Goal: Task Accomplishment & Management: Complete application form

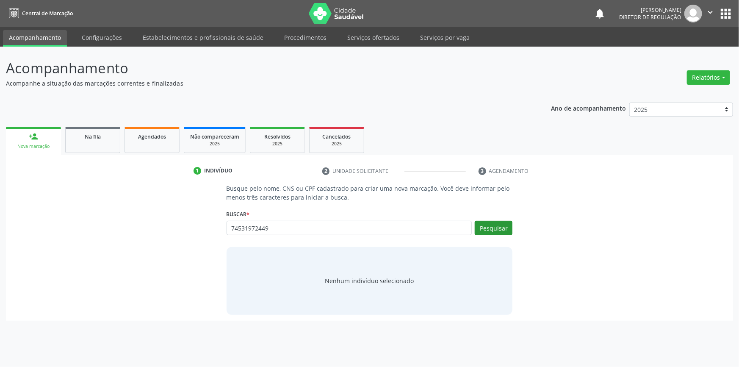
type input "74531972449"
click at [490, 229] on button "Pesquisar" at bounding box center [494, 228] width 38 height 14
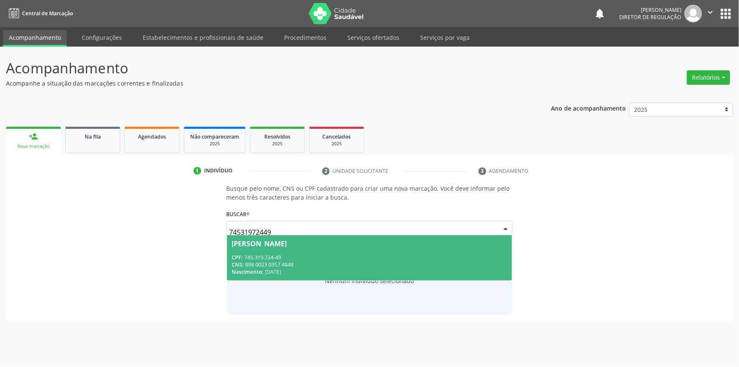
click at [295, 264] on div "CNS: 898 0023 0357 4848" at bounding box center [369, 264] width 275 height 7
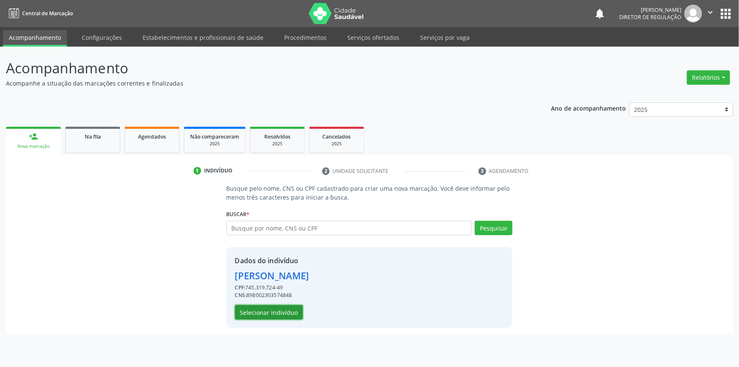
click at [277, 310] on button "Selecionar indivíduo" at bounding box center [269, 312] width 68 height 14
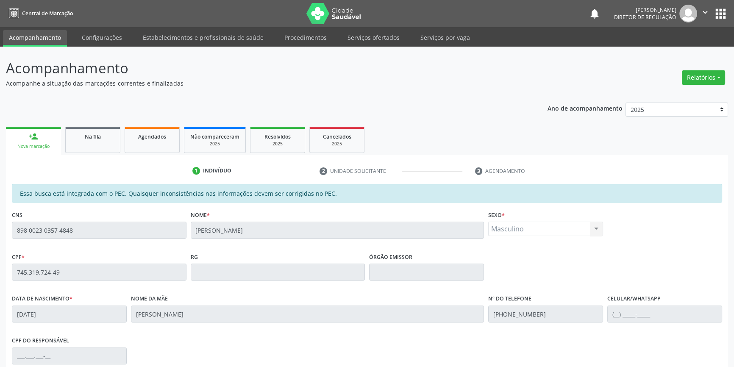
scroll to position [116, 0]
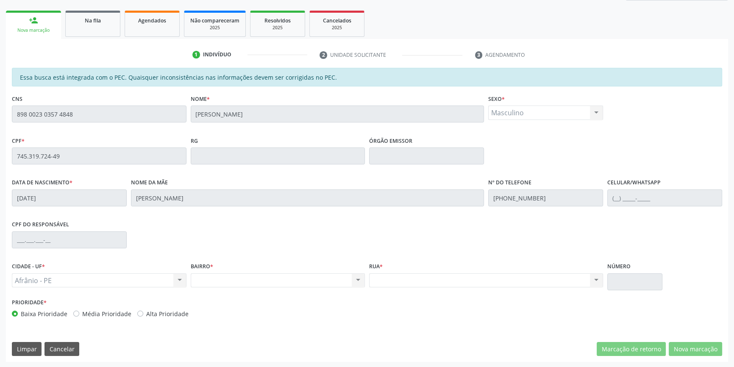
click at [0, 116] on div "Acompanhamento Acompanhe a situação das marcações correntes e finalizadas Relat…" at bounding box center [367, 149] width 734 height 437
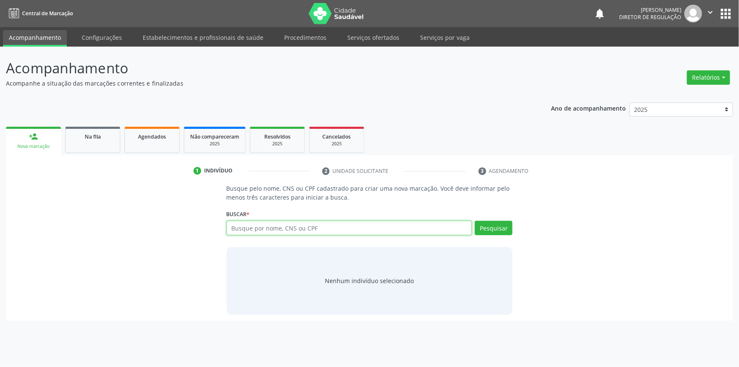
paste input "898 0023 0357 4848"
type input "898 0023 0357 4848"
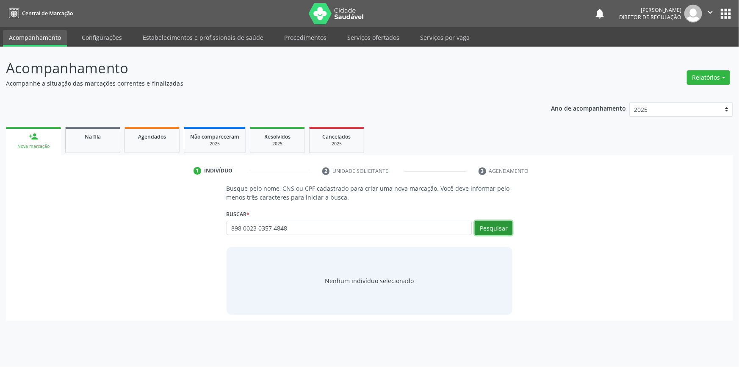
click at [487, 225] on button "Pesquisar" at bounding box center [494, 228] width 38 height 14
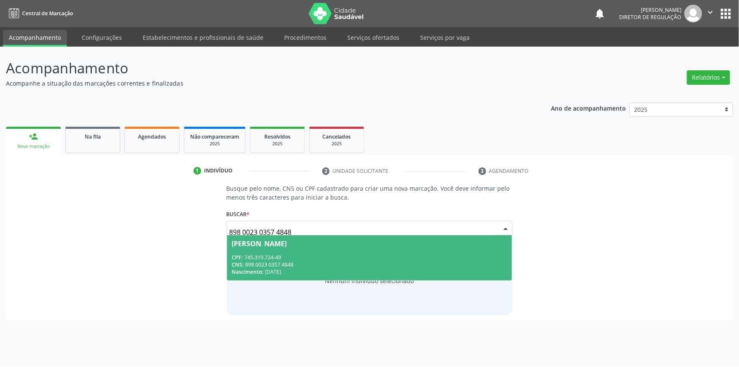
click at [340, 255] on div "CPF: 745.319.724-49" at bounding box center [369, 257] width 275 height 7
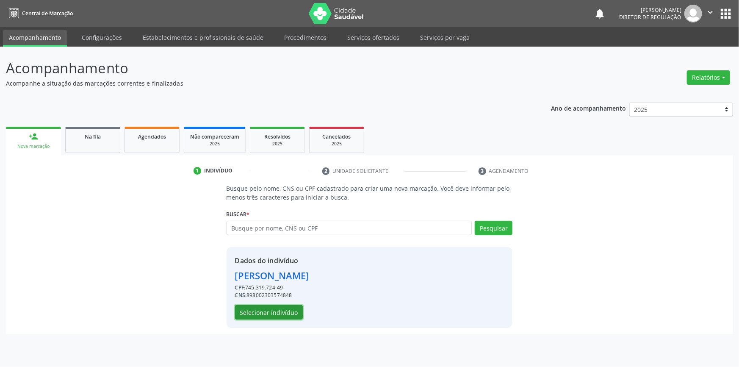
click at [284, 313] on button "Selecionar indivíduo" at bounding box center [269, 312] width 68 height 14
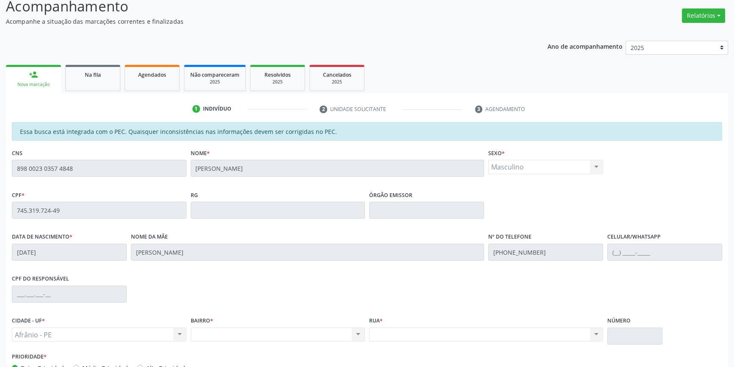
scroll to position [116, 0]
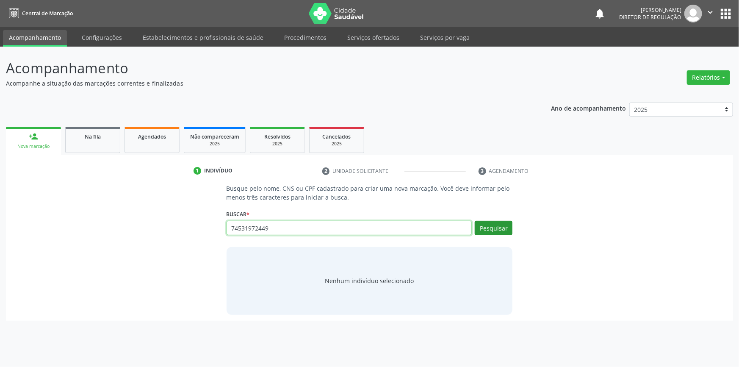
type input "74531972449"
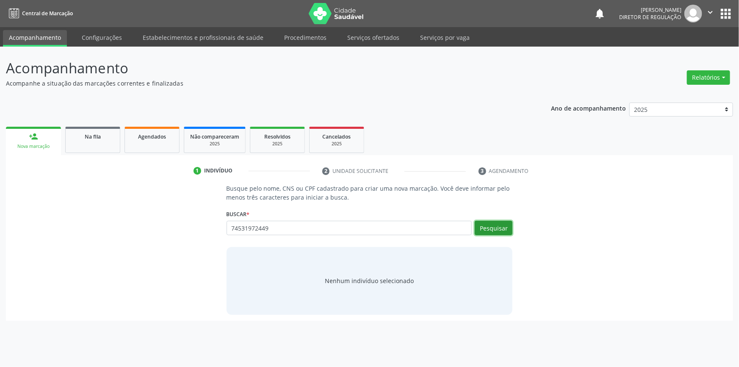
click at [485, 228] on button "Pesquisar" at bounding box center [494, 228] width 38 height 14
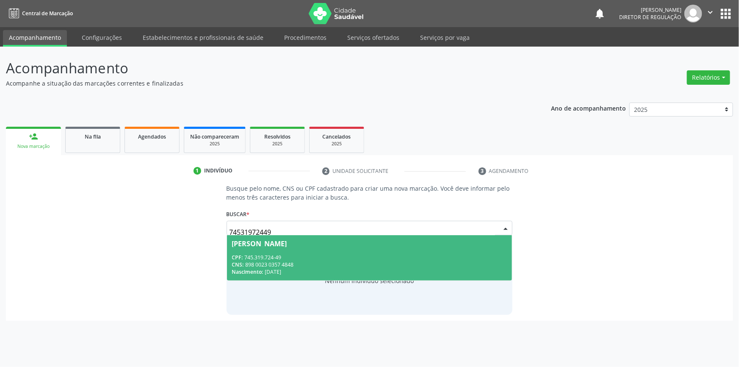
click at [360, 241] on div "[PERSON_NAME]" at bounding box center [369, 243] width 275 height 7
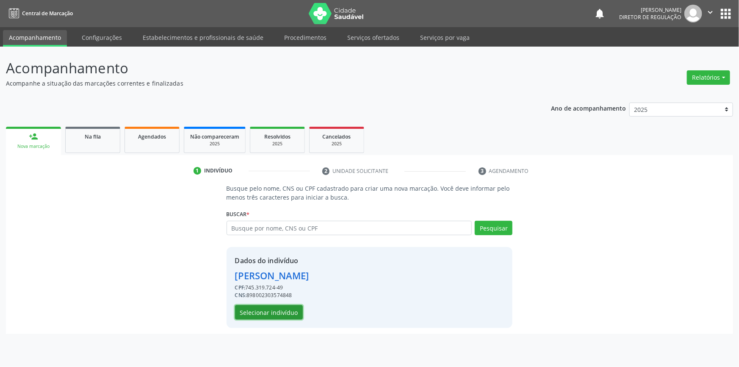
click at [277, 310] on button "Selecionar indivíduo" at bounding box center [269, 312] width 68 height 14
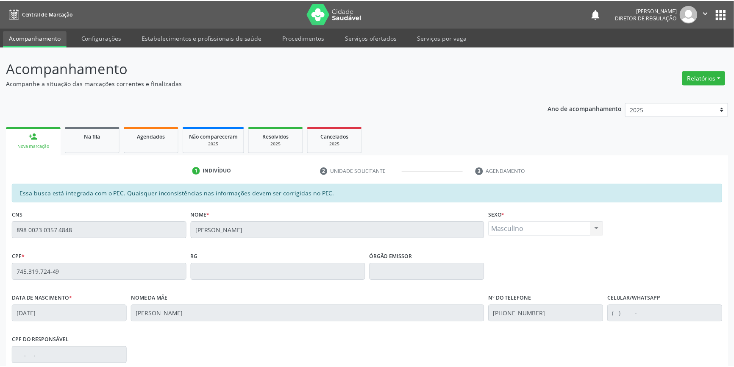
scroll to position [116, 0]
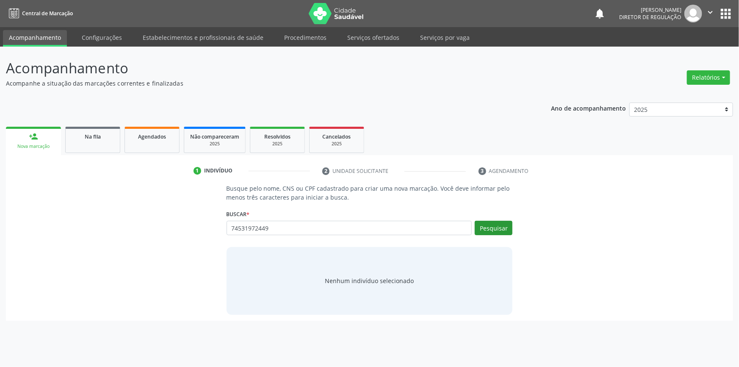
type input "74531972449"
click at [509, 234] on button "Pesquisar" at bounding box center [494, 228] width 38 height 14
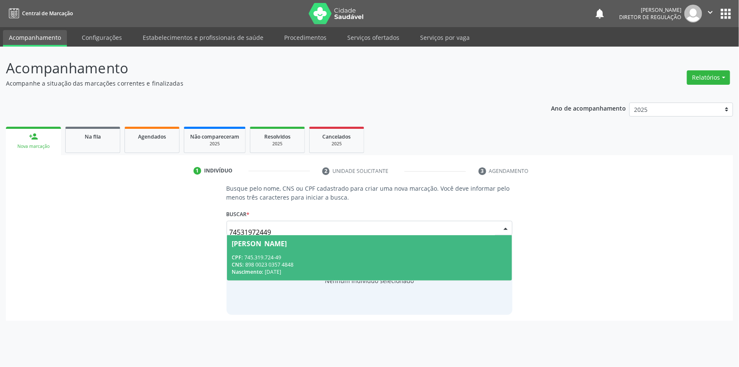
click at [409, 249] on span "[PERSON_NAME] CPF: 745.319.724-49 CNS: 898 0023 0357 4848 Nascimento: 3[DATE]" at bounding box center [369, 257] width 285 height 45
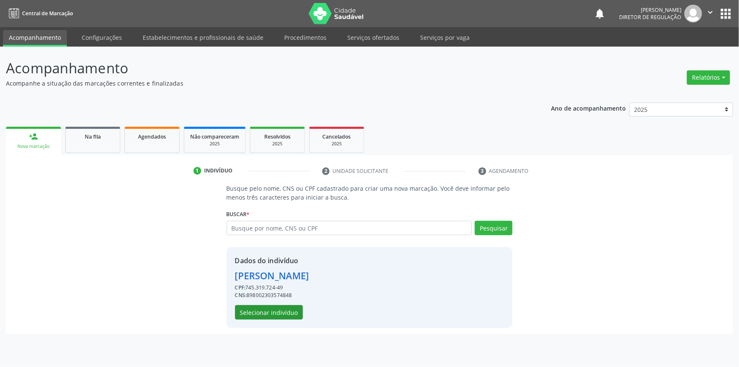
click at [288, 305] on div "Dados do indivíduo [PERSON_NAME] CPF: 745.319.724-49 CNS: 898002303574848 Selec…" at bounding box center [272, 287] width 74 height 64
click at [285, 307] on button "Selecionar indivíduo" at bounding box center [269, 312] width 68 height 14
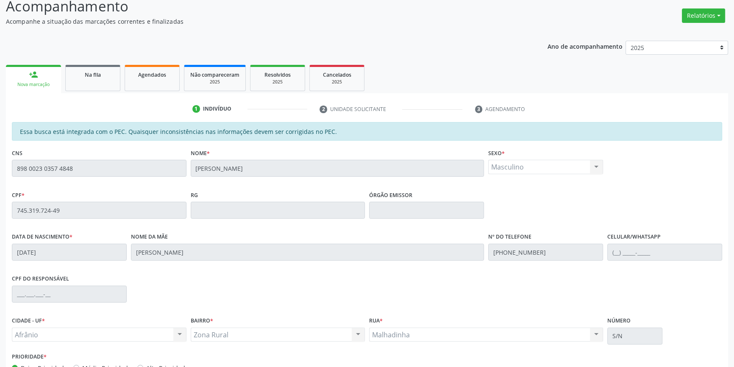
scroll to position [116, 0]
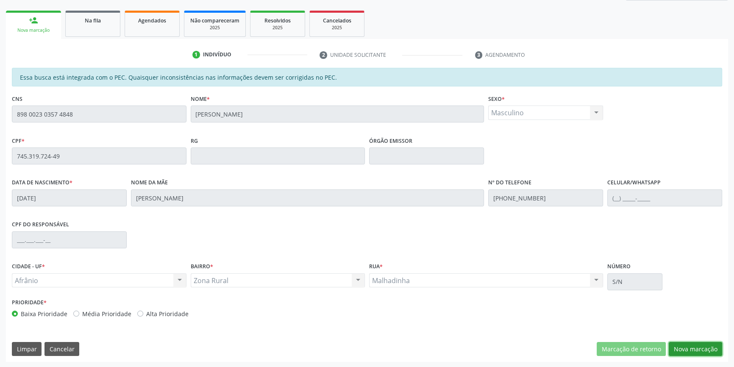
click at [678, 346] on button "Nova marcação" at bounding box center [694, 349] width 53 height 14
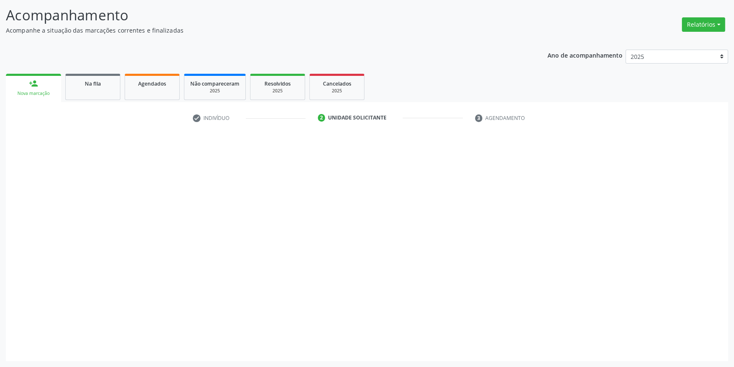
scroll to position [52, 0]
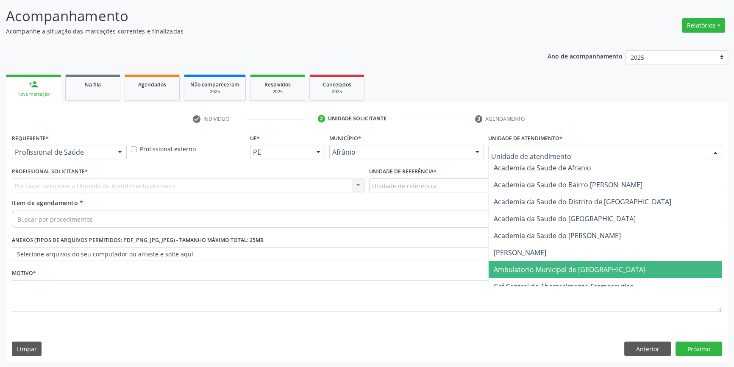
click at [525, 272] on span "Ambulatorio Municipal de [GEOGRAPHIC_DATA]" at bounding box center [569, 269] width 152 height 9
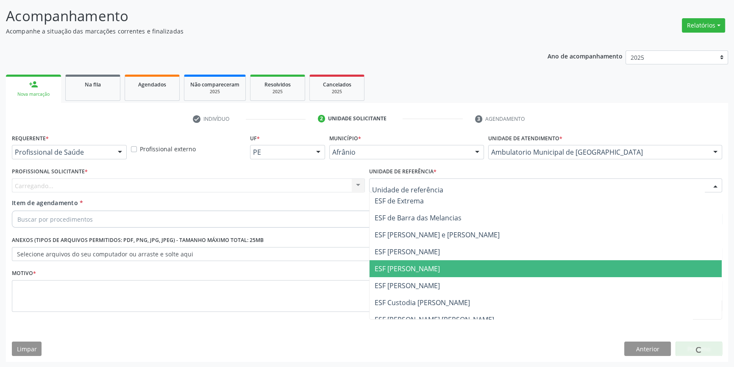
click at [408, 261] on span "ESF [PERSON_NAME]" at bounding box center [545, 268] width 352 height 17
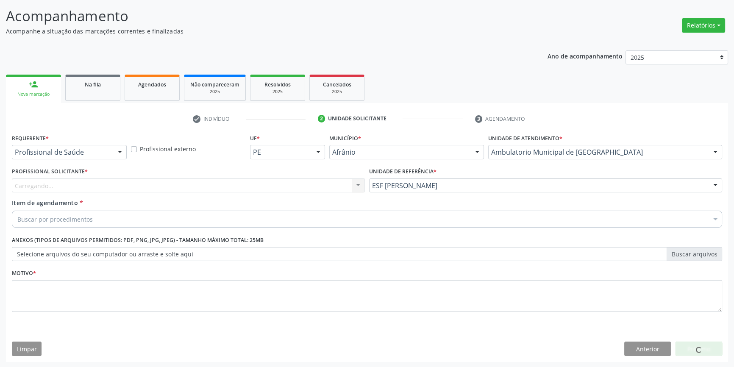
click at [246, 185] on div "Carregando... Nenhum resultado encontrado para: " " Não há nenhuma opção para s…" at bounding box center [188, 185] width 353 height 14
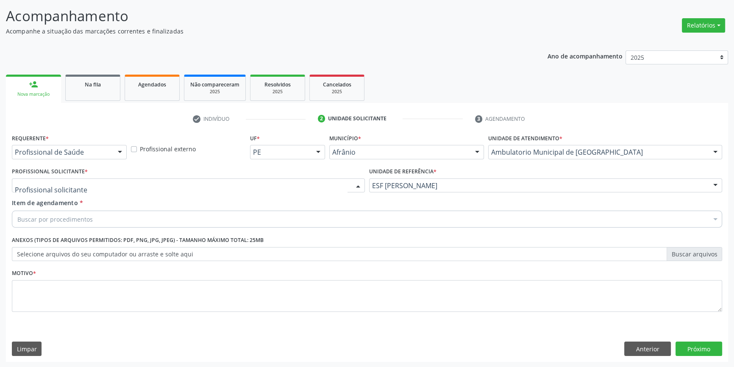
click at [246, 185] on div at bounding box center [188, 185] width 353 height 14
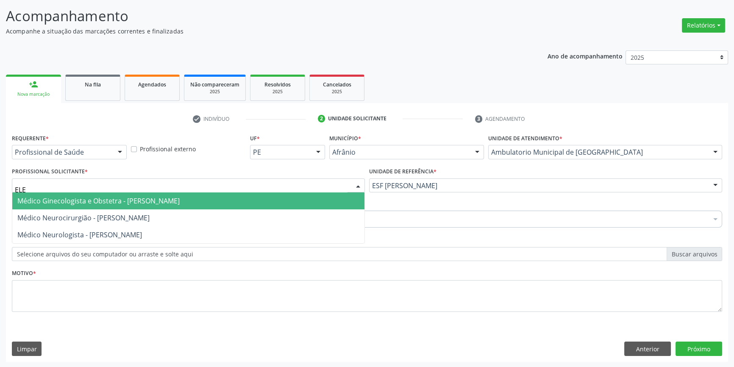
drag, startPoint x: 26, startPoint y: 190, endPoint x: 0, endPoint y: 194, distance: 26.2
click at [0, 194] on div "Acompanhamento Acompanhe a situação das marcações correntes e finalizadas Relat…" at bounding box center [367, 180] width 734 height 373
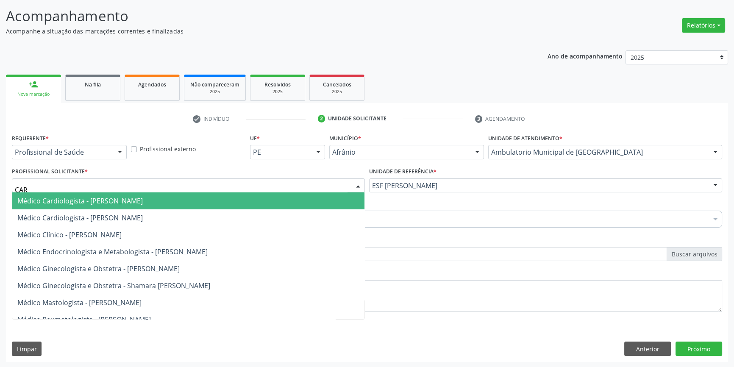
type input "CARD"
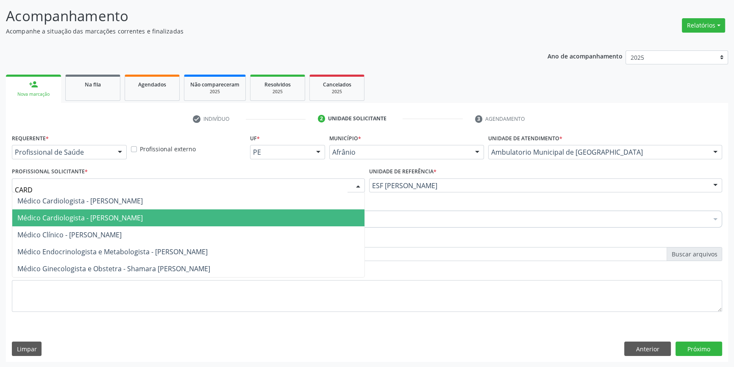
click at [87, 214] on span "Médico Cardiologista - [PERSON_NAME]" at bounding box center [79, 217] width 125 height 9
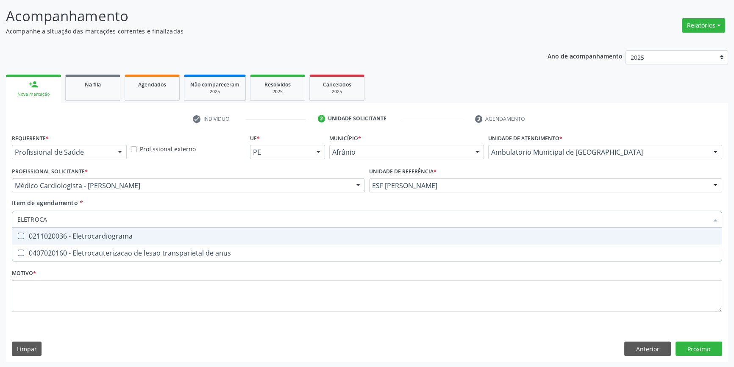
type input "ELETROCAR"
click at [97, 235] on div "0211020036 - Eletrocardiograma" at bounding box center [366, 236] width 699 height 7
checkbox Eletrocardiograma "true"
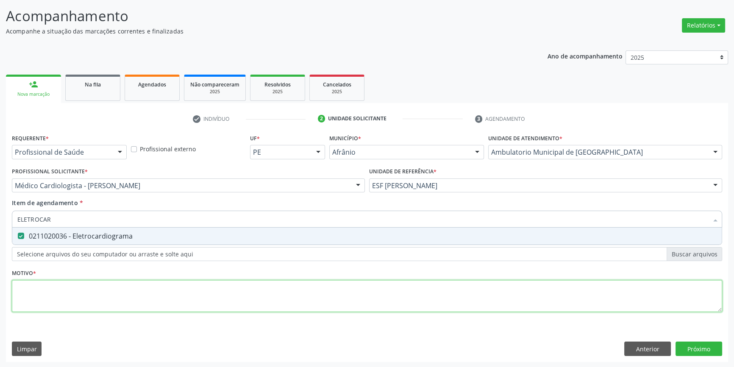
click at [72, 303] on div "Requerente * Profissional de Saúde Profissional de Saúde Paciente Nenhum result…" at bounding box center [367, 228] width 710 height 192
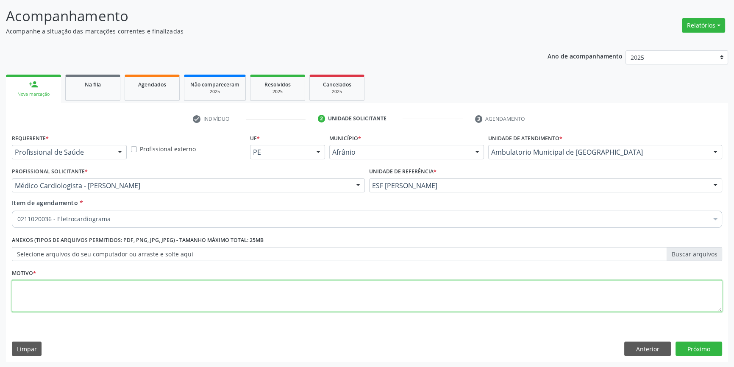
click at [235, 284] on textarea at bounding box center [367, 296] width 710 height 32
type textarea "'"
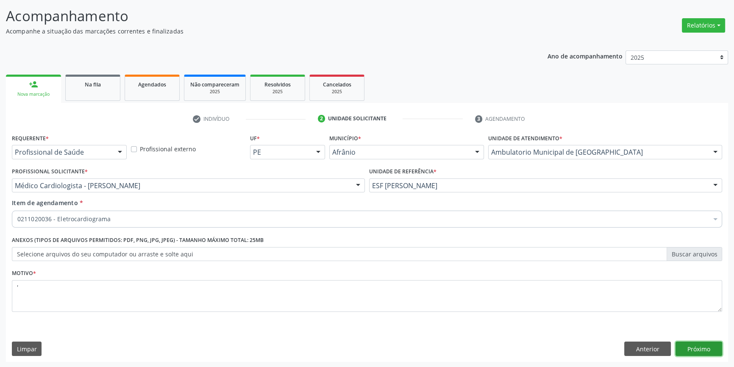
click at [706, 344] on button "Próximo" at bounding box center [698, 348] width 47 height 14
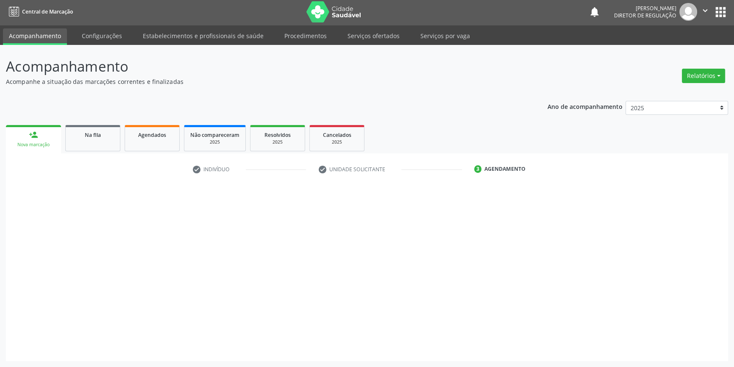
scroll to position [1, 0]
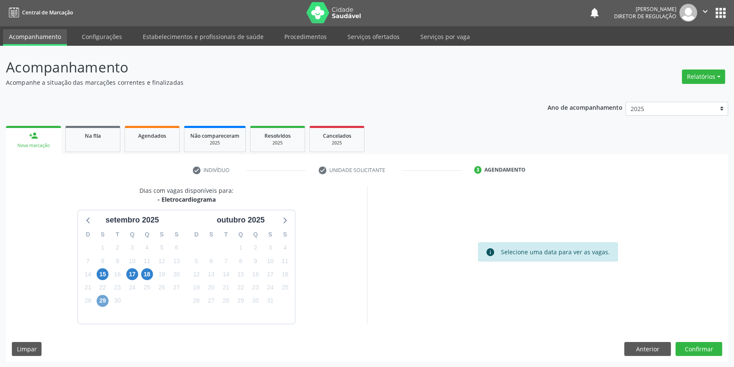
click at [99, 301] on span "29" at bounding box center [103, 301] width 12 height 12
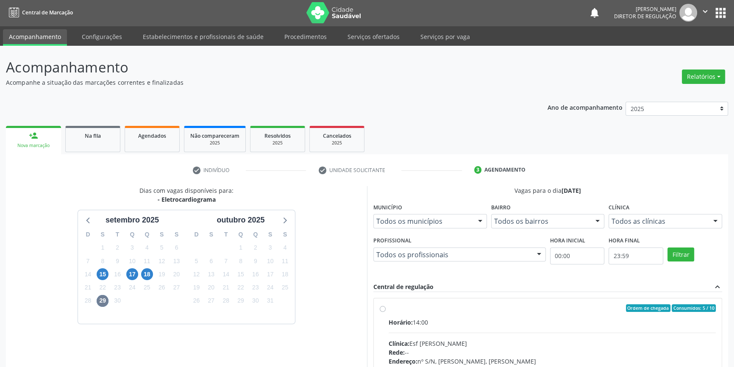
click at [398, 308] on div "Ordem de chegada Consumidos: 5 / 10" at bounding box center [551, 308] width 327 height 8
click at [385, 308] on input "Ordem de chegada Consumidos: 5 / 10 Horário: 14:00 Clínica: Esf [PERSON_NAME] R…" at bounding box center [382, 308] width 6 height 8
radio input "true"
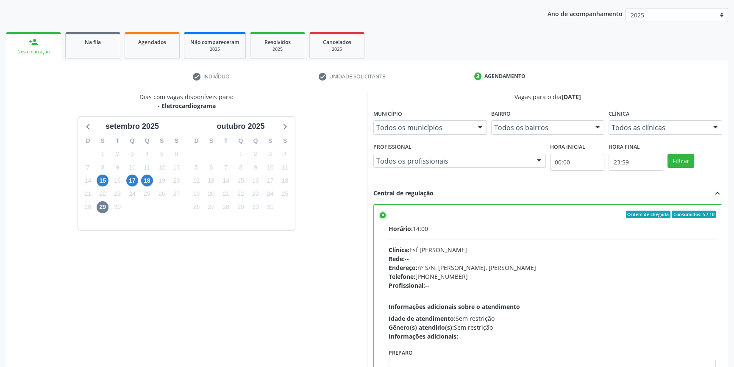
scroll to position [138, 0]
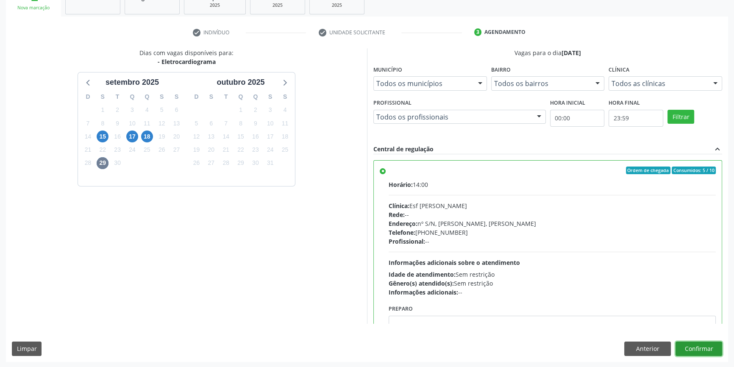
click at [691, 346] on button "Confirmar" at bounding box center [698, 348] width 47 height 14
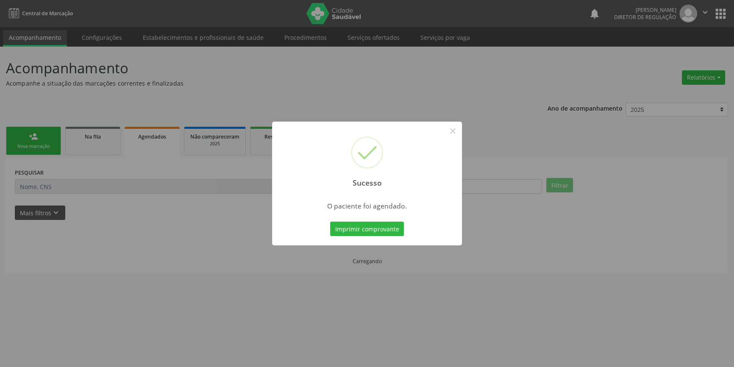
scroll to position [0, 0]
click at [383, 230] on button "Imprimir comprovante" at bounding box center [370, 229] width 74 height 14
